Goal: Information Seeking & Learning: Learn about a topic

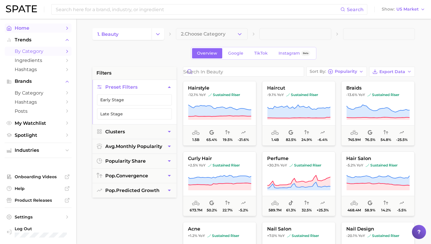
click at [30, 30] on span "Home" at bounding box center [38, 28] width 47 height 6
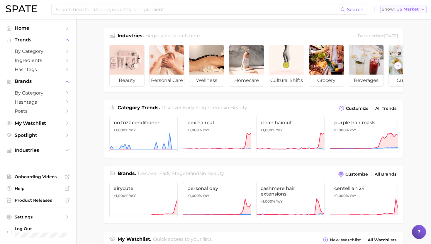
click at [410, 9] on span "US Market" at bounding box center [407, 9] width 22 height 3
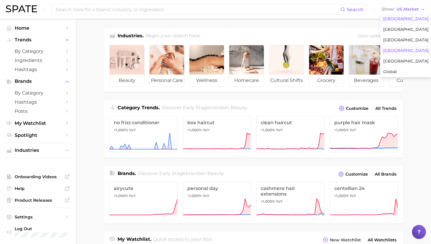
click at [400, 52] on span "[GEOGRAPHIC_DATA]" at bounding box center [405, 50] width 45 height 5
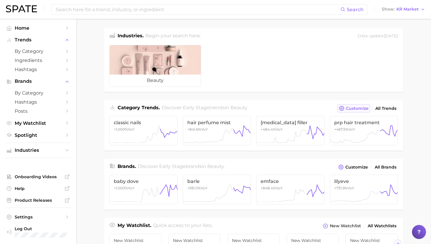
click at [355, 111] on button "Customize" at bounding box center [353, 108] width 33 height 8
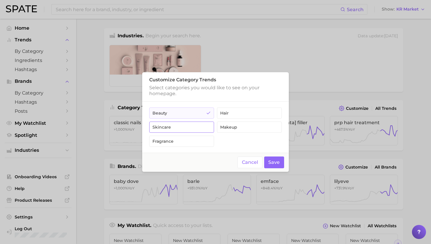
click at [206, 129] on icon "button" at bounding box center [208, 127] width 5 height 5
click at [274, 160] on button "Save" at bounding box center [274, 162] width 20 height 12
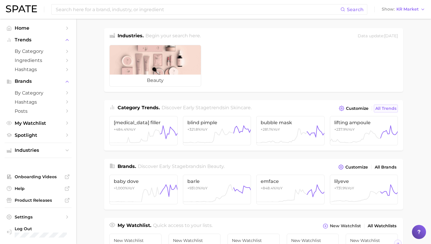
click at [386, 107] on span "All Trends" at bounding box center [385, 108] width 21 height 5
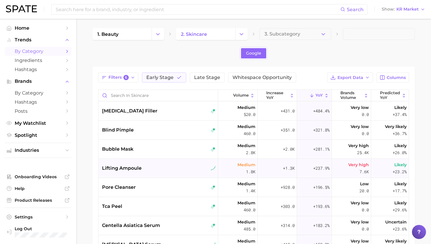
click at [186, 164] on div "lifting ampoule" at bounding box center [159, 167] width 114 height 7
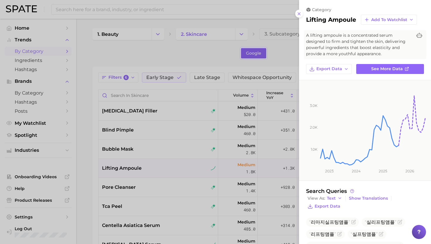
click at [183, 205] on div at bounding box center [215, 122] width 431 height 244
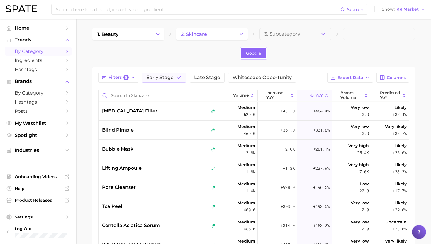
click at [183, 205] on div "tca peel" at bounding box center [159, 206] width 114 height 7
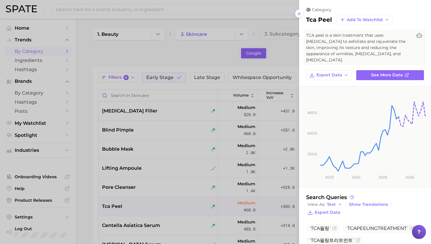
scroll to position [14, 0]
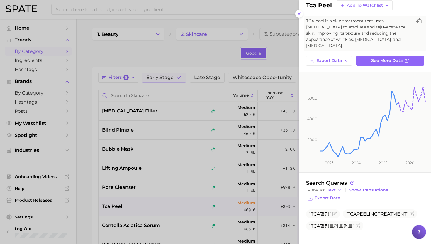
click at [222, 65] on div at bounding box center [215, 122] width 431 height 244
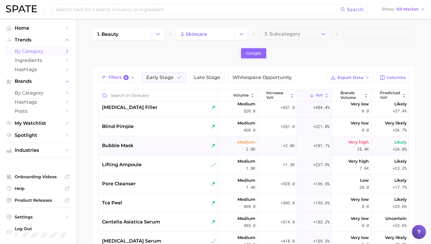
scroll to position [0, 0]
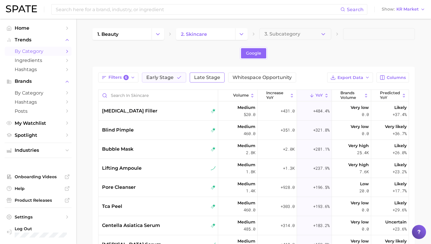
click at [208, 79] on span "Late Stage" at bounding box center [207, 77] width 26 height 5
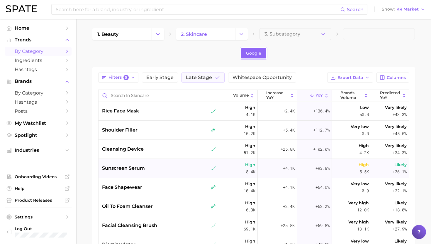
click at [144, 161] on div "sunscreen serum" at bounding box center [158, 168] width 120 height 19
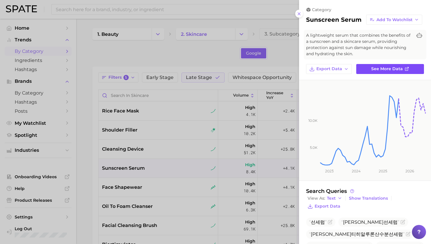
click at [378, 65] on link "See more data" at bounding box center [390, 69] width 68 height 10
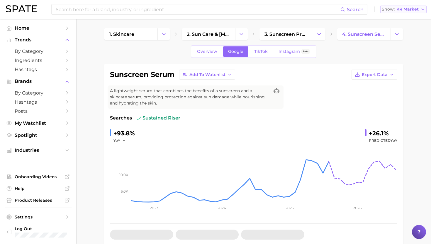
click at [411, 11] on span "KR Market" at bounding box center [407, 9] width 22 height 3
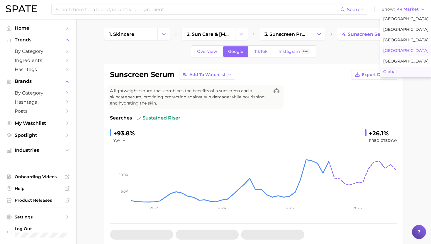
click at [392, 69] on span "Global" at bounding box center [389, 71] width 13 height 5
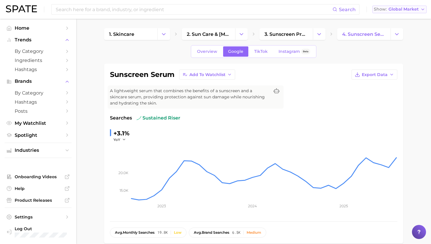
click at [415, 10] on span "Global Market" at bounding box center [403, 9] width 30 height 3
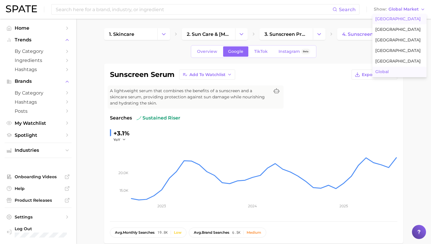
click at [406, 18] on button "[GEOGRAPHIC_DATA]" at bounding box center [399, 19] width 54 height 11
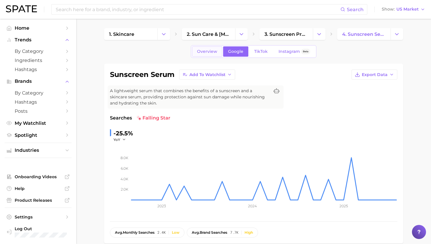
click at [212, 53] on span "Overview" at bounding box center [207, 51] width 20 height 5
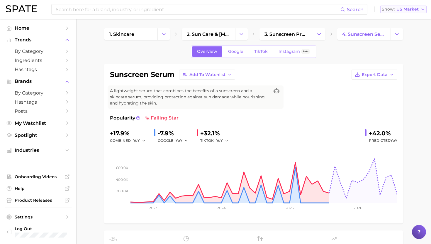
click at [406, 10] on span "US Market" at bounding box center [407, 9] width 22 height 3
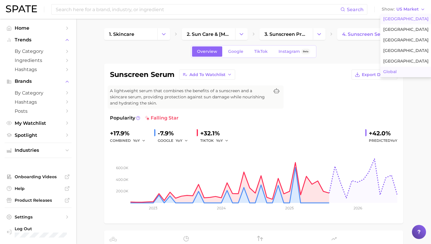
click at [402, 74] on button "Global" at bounding box center [405, 72] width 51 height 11
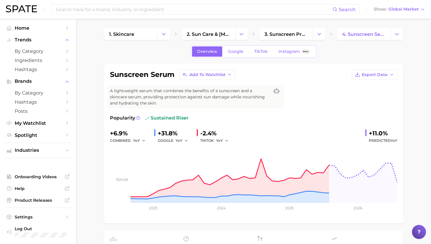
scroll to position [1, 0]
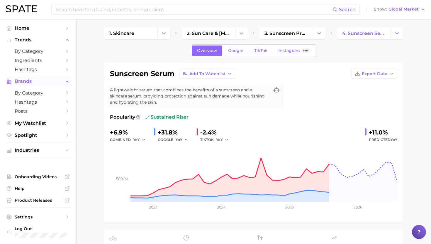
click at [57, 86] on button "Brands" at bounding box center [38, 81] width 67 height 9
click at [50, 83] on span "Brands" at bounding box center [38, 81] width 47 height 5
click at [394, 10] on span "Global Market" at bounding box center [403, 9] width 30 height 3
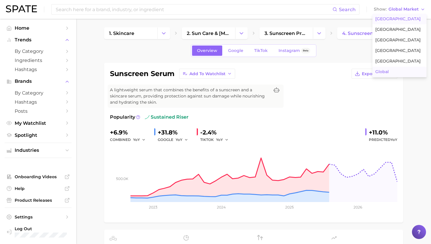
click at [395, 19] on span "[GEOGRAPHIC_DATA]" at bounding box center [397, 18] width 45 height 5
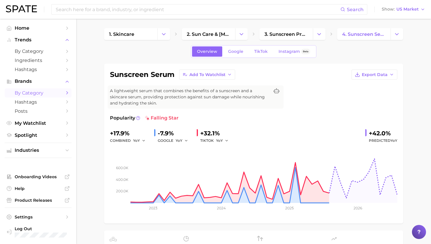
click at [37, 94] on span "by Category" at bounding box center [38, 93] width 47 height 6
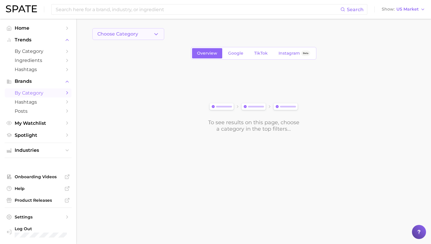
click at [110, 36] on span "Choose Category" at bounding box center [117, 33] width 41 height 5
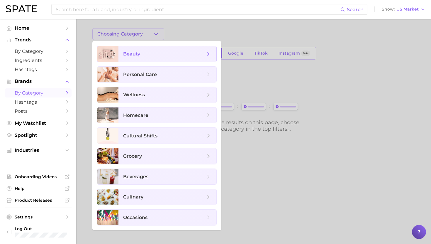
click at [147, 52] on span "beauty" at bounding box center [164, 54] width 82 height 6
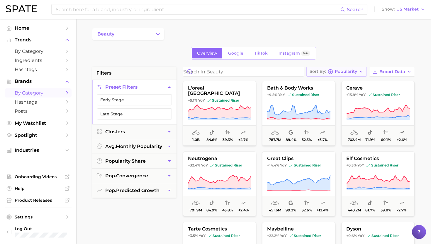
click at [354, 72] on span "Popularity" at bounding box center [346, 71] width 22 height 3
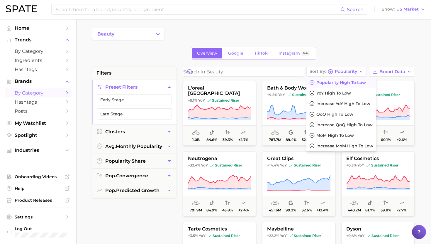
click at [345, 52] on div "Overview Google TikTok Instagram Beta" at bounding box center [253, 53] width 322 height 13
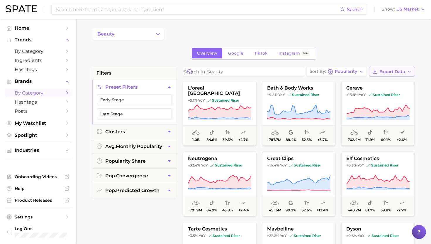
click at [390, 72] on span "Export Data" at bounding box center [392, 71] width 26 height 5
click at [365, 52] on div "Overview Google TikTok Instagram Beta" at bounding box center [253, 53] width 322 height 13
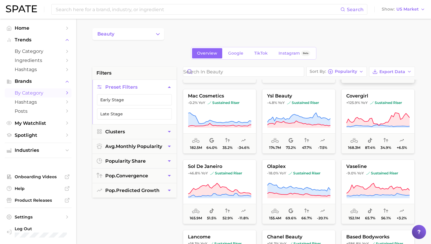
scroll to position [625, 0]
click at [351, 72] on span "Popularity" at bounding box center [346, 71] width 22 height 3
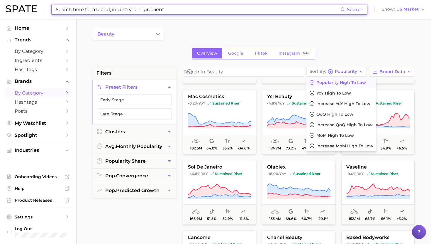
click at [134, 9] on input at bounding box center [197, 9] width 285 height 10
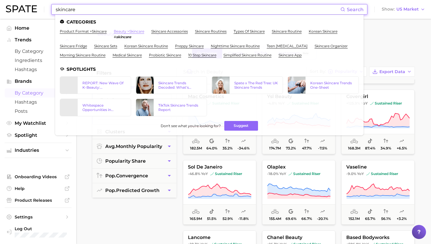
type input "skincare"
click at [123, 33] on link "beauty > skincare" at bounding box center [129, 31] width 30 height 4
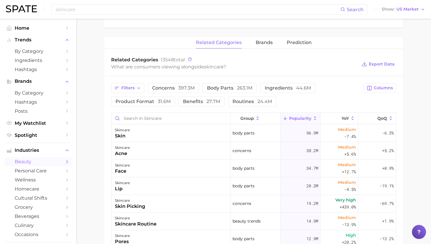
scroll to position [187, 0]
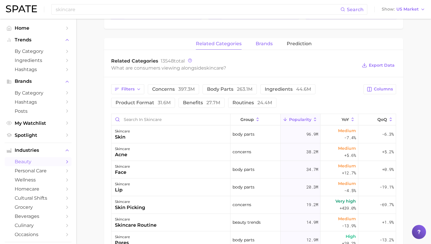
click at [264, 47] on button "brands" at bounding box center [264, 43] width 17 height 11
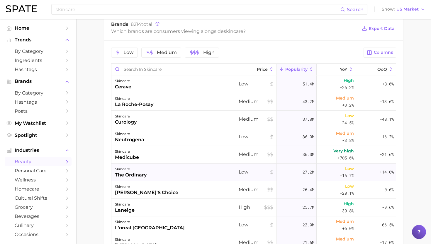
scroll to position [0, 0]
click at [24, 93] on span "by Category" at bounding box center [38, 93] width 47 height 6
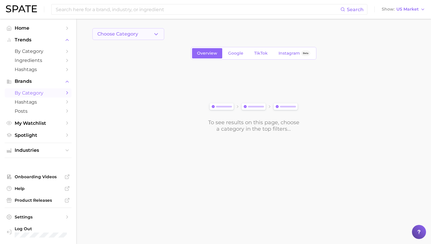
click at [121, 30] on button "Choose Category" at bounding box center [128, 34] width 72 height 12
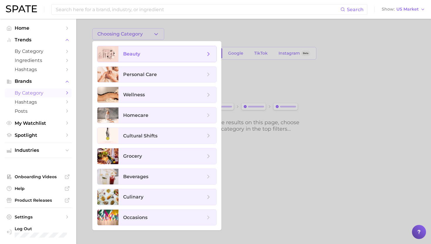
click at [135, 50] on span "beauty" at bounding box center [167, 54] width 98 height 16
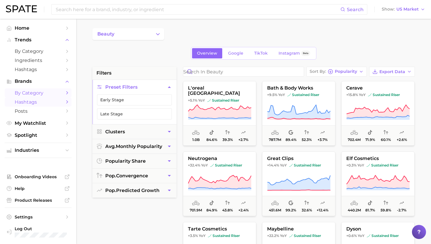
click at [36, 105] on link "Hashtags" at bounding box center [38, 101] width 67 height 9
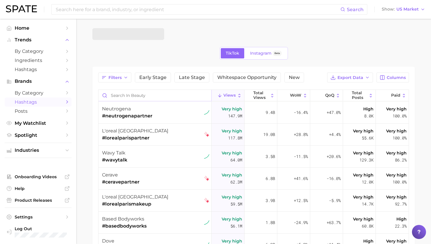
click at [139, 96] on input "Search in beauty" at bounding box center [154, 95] width 113 height 11
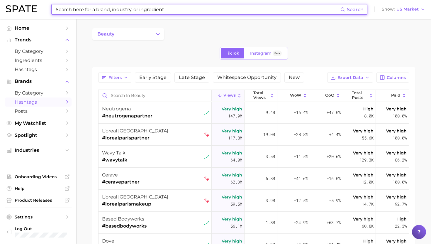
click at [108, 11] on input at bounding box center [197, 9] width 285 height 10
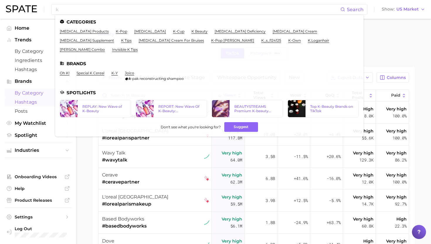
click at [29, 94] on span "by Category" at bounding box center [38, 93] width 47 height 6
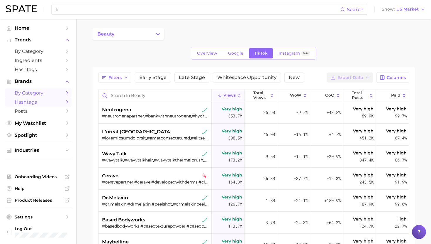
click at [33, 102] on span "Hashtags" at bounding box center [38, 102] width 47 height 6
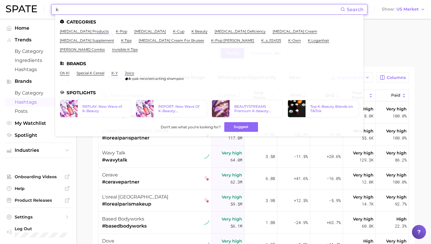
click at [76, 10] on input "k" at bounding box center [197, 9] width 285 height 10
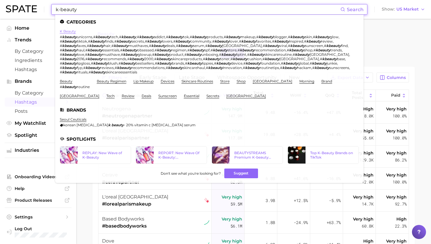
type input "k-beauty"
click at [68, 33] on link "k beauty" at bounding box center [68, 31] width 16 height 4
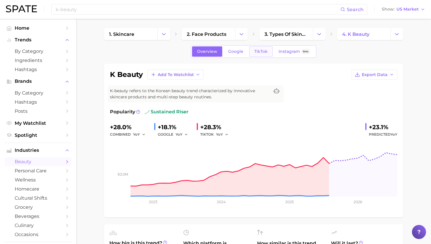
click at [256, 53] on span "TikTok" at bounding box center [260, 51] width 13 height 5
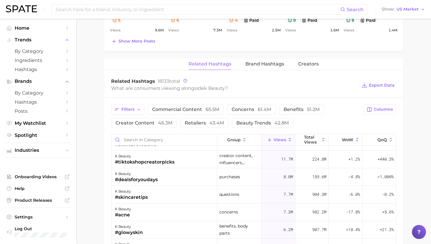
scroll to position [418, 0]
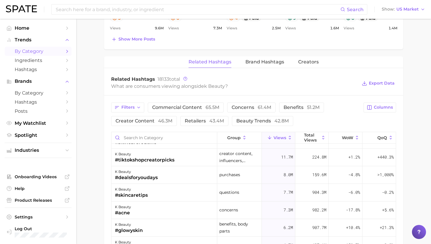
click at [30, 52] on span "by Category" at bounding box center [38, 51] width 47 height 6
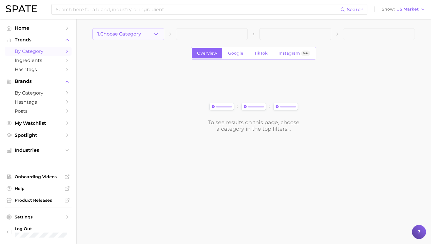
click at [98, 36] on span "1. Choose Category" at bounding box center [119, 33] width 44 height 5
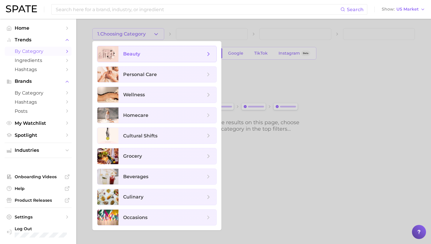
click at [128, 56] on span "beauty" at bounding box center [131, 54] width 17 height 6
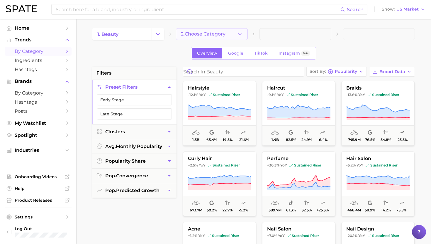
click at [182, 38] on button "2. Choose Category" at bounding box center [212, 34] width 72 height 12
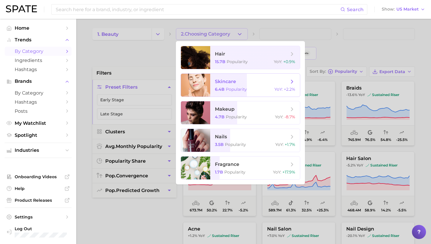
click at [235, 79] on span "skincare" at bounding box center [225, 82] width 21 height 6
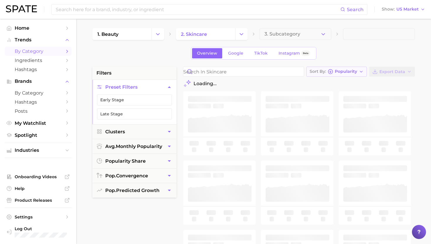
click at [343, 75] on button "Sort By Popularity" at bounding box center [336, 72] width 60 height 10
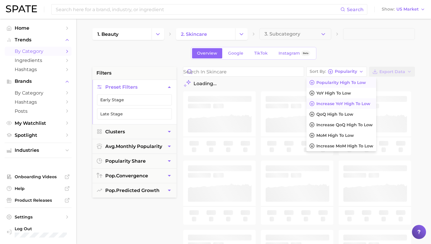
click at [341, 102] on span "Increase YoY high to low" at bounding box center [343, 103] width 54 height 5
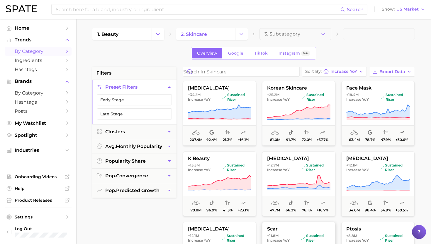
scroll to position [1, 0]
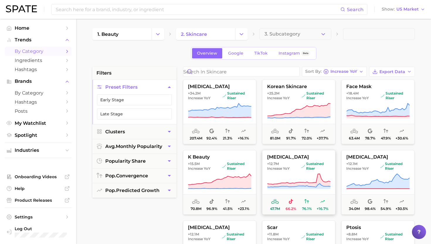
click at [294, 171] on button "[MEDICAL_DATA] +12.7m Increase YoY sustained riser 47.7m 66.2% 76.1% +16.7%" at bounding box center [298, 182] width 73 height 64
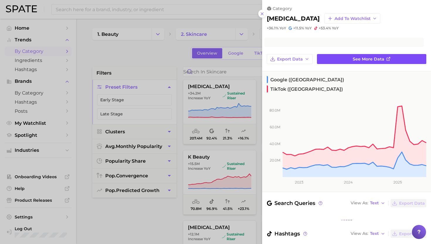
click at [393, 61] on link "See more data" at bounding box center [371, 59] width 109 height 10
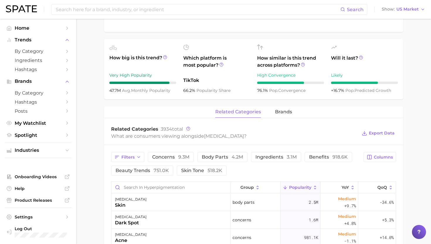
scroll to position [252, 0]
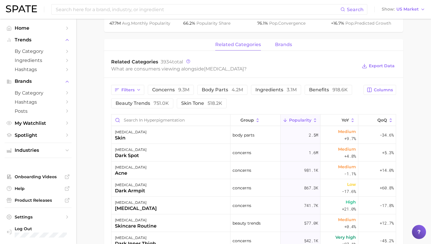
click at [279, 47] on span "brands" at bounding box center [283, 44] width 17 height 5
